Goal: Answer question/provide support: Answer question/provide support

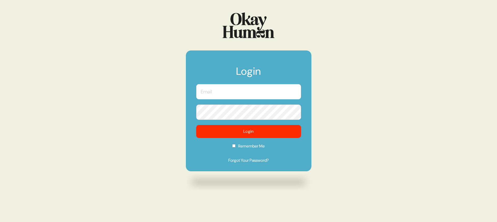
click at [302, 92] on form "Login Login Remember Me Forgot Your Password?" at bounding box center [249, 111] width 126 height 121
click at [289, 93] on input "text" at bounding box center [248, 91] width 105 height 15
type input "[PERSON_NAME][EMAIL_ADDRESS][DOMAIN_NAME]"
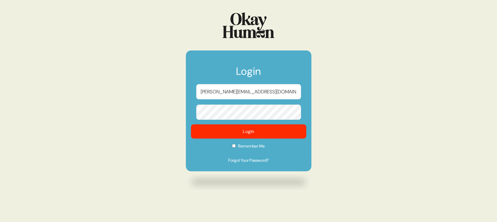
click at [255, 131] on button "Login" at bounding box center [249, 132] width 116 height 14
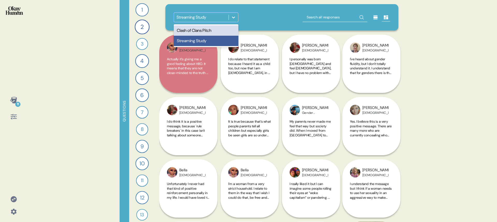
click at [221, 21] on div "Streaming Study" at bounding box center [201, 17] width 55 height 9
click at [215, 31] on div "Clash of Clans Pitch" at bounding box center [206, 30] width 65 height 10
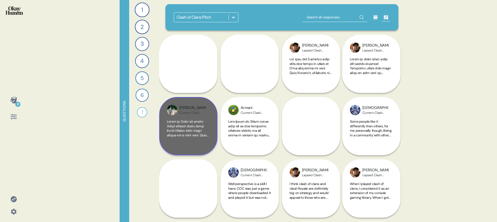
click at [198, 145] on div at bounding box center [188, 133] width 43 height 28
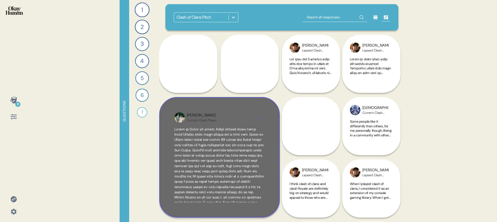
click at [267, 212] on div "Tyler Current Clash Player" at bounding box center [219, 157] width 121 height 121
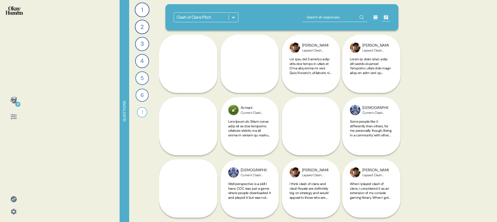
click at [17, 118] on icon at bounding box center [13, 116] width 7 height 7
